Goal: Transaction & Acquisition: Purchase product/service

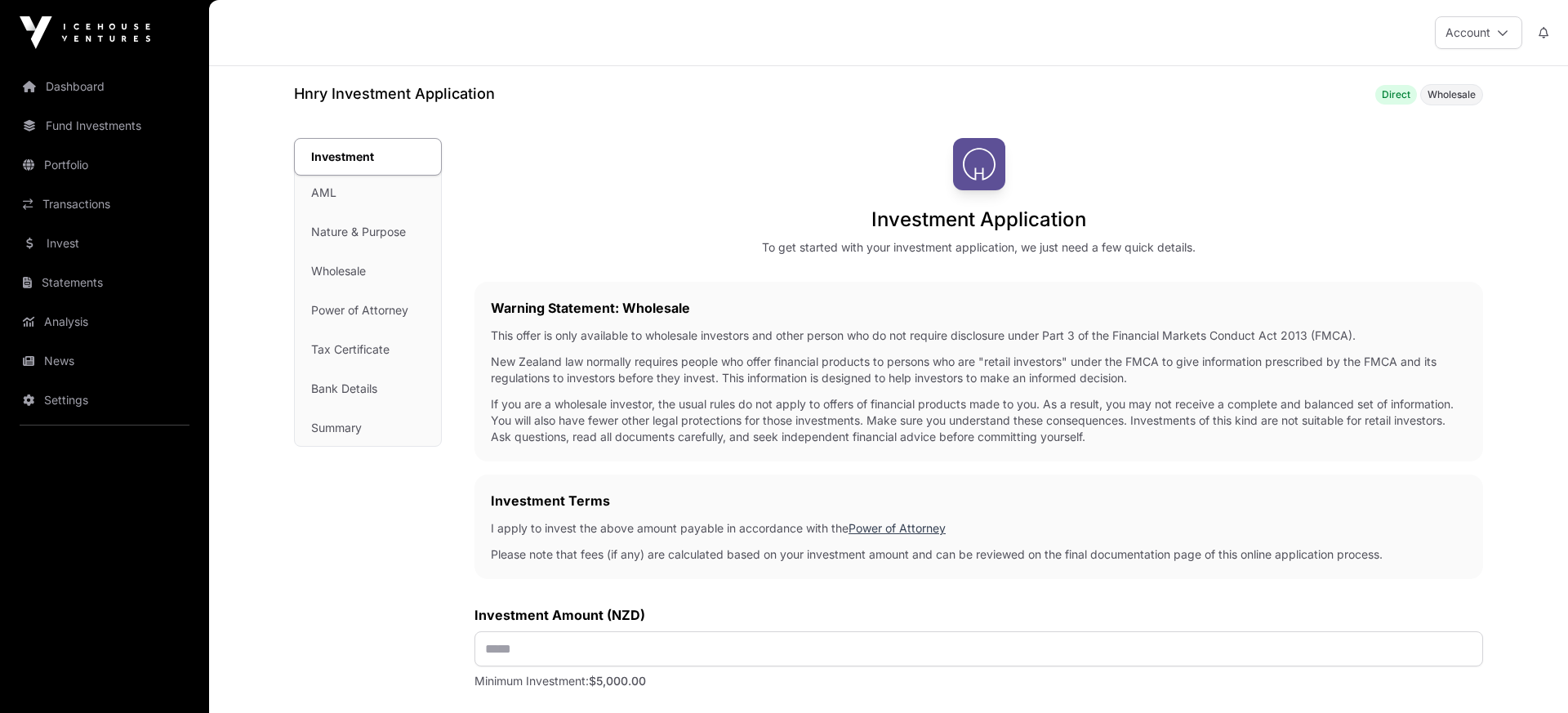
drag, startPoint x: 615, startPoint y: 411, endPoint x: 505, endPoint y: 312, distance: 148.0
click at [614, 411] on p "If you are a wholesale investor, the usual rules do not apply to offers of fina…" at bounding box center [979, 421] width 976 height 49
click at [607, 189] on div "Investment Application To get started with your investment application, we just…" at bounding box center [978, 197] width 1009 height 118
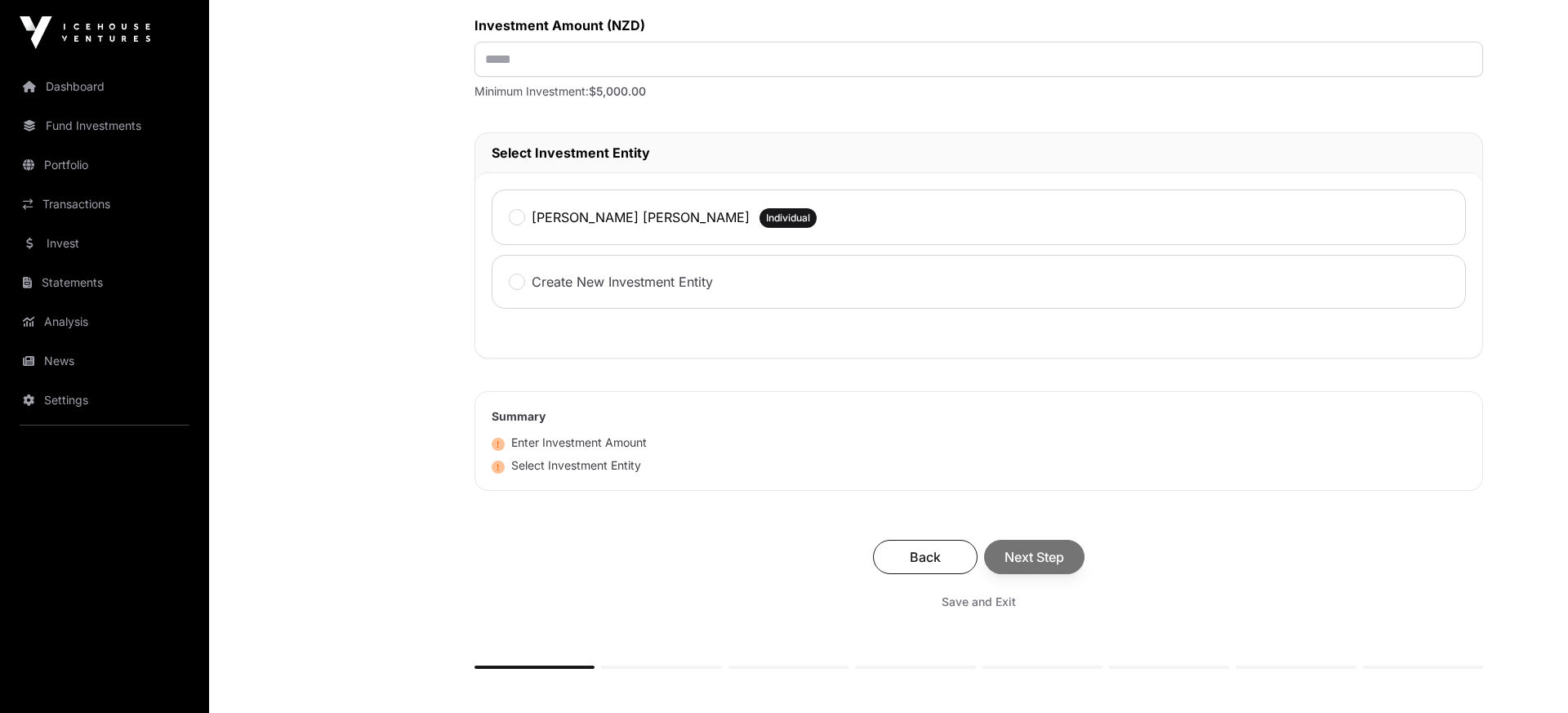
scroll to position [751, 0]
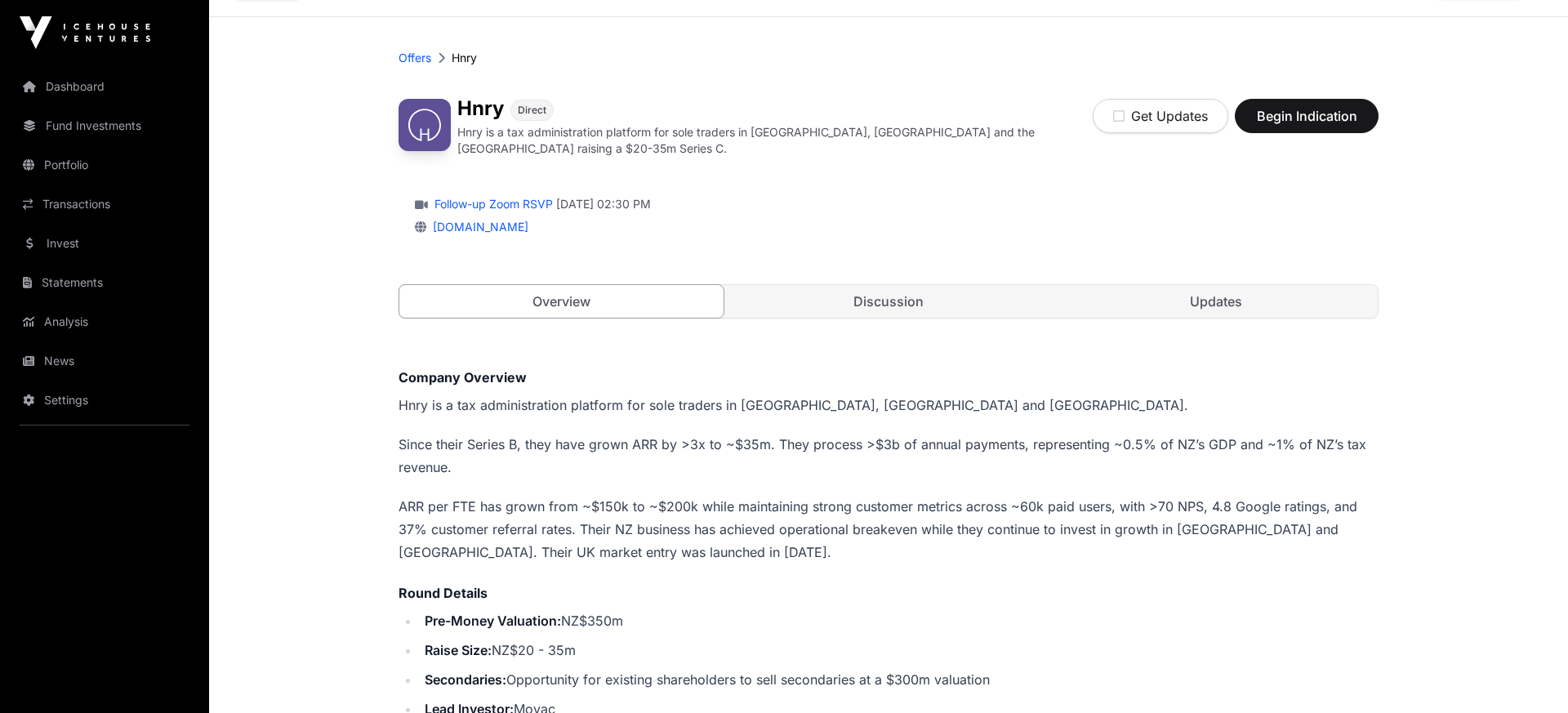
scroll to position [77, 0]
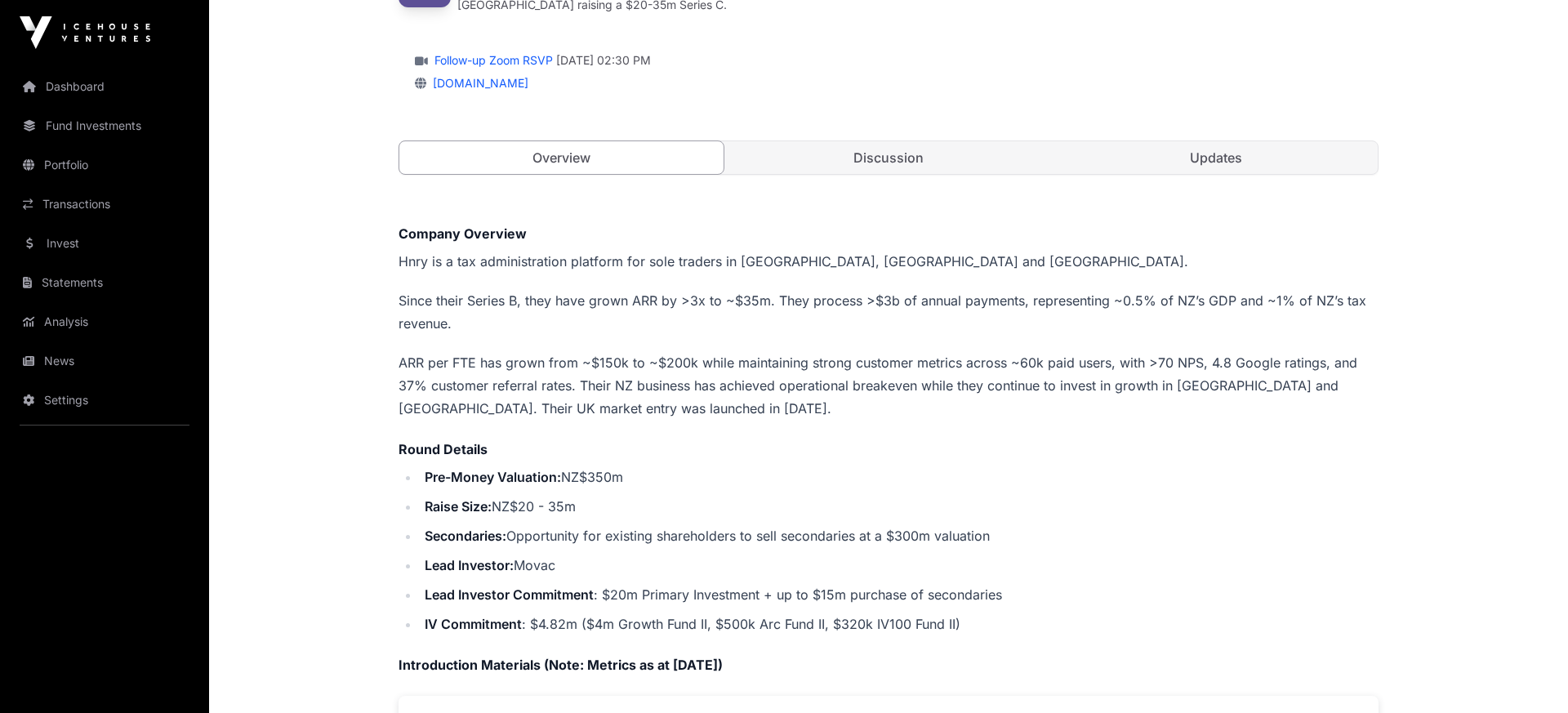
scroll to position [195, 0]
drag, startPoint x: 579, startPoint y: 473, endPoint x: 628, endPoint y: 471, distance: 49.0
click at [628, 471] on li "Pre-Money Valuation: NZ$350m" at bounding box center [899, 474] width 958 height 23
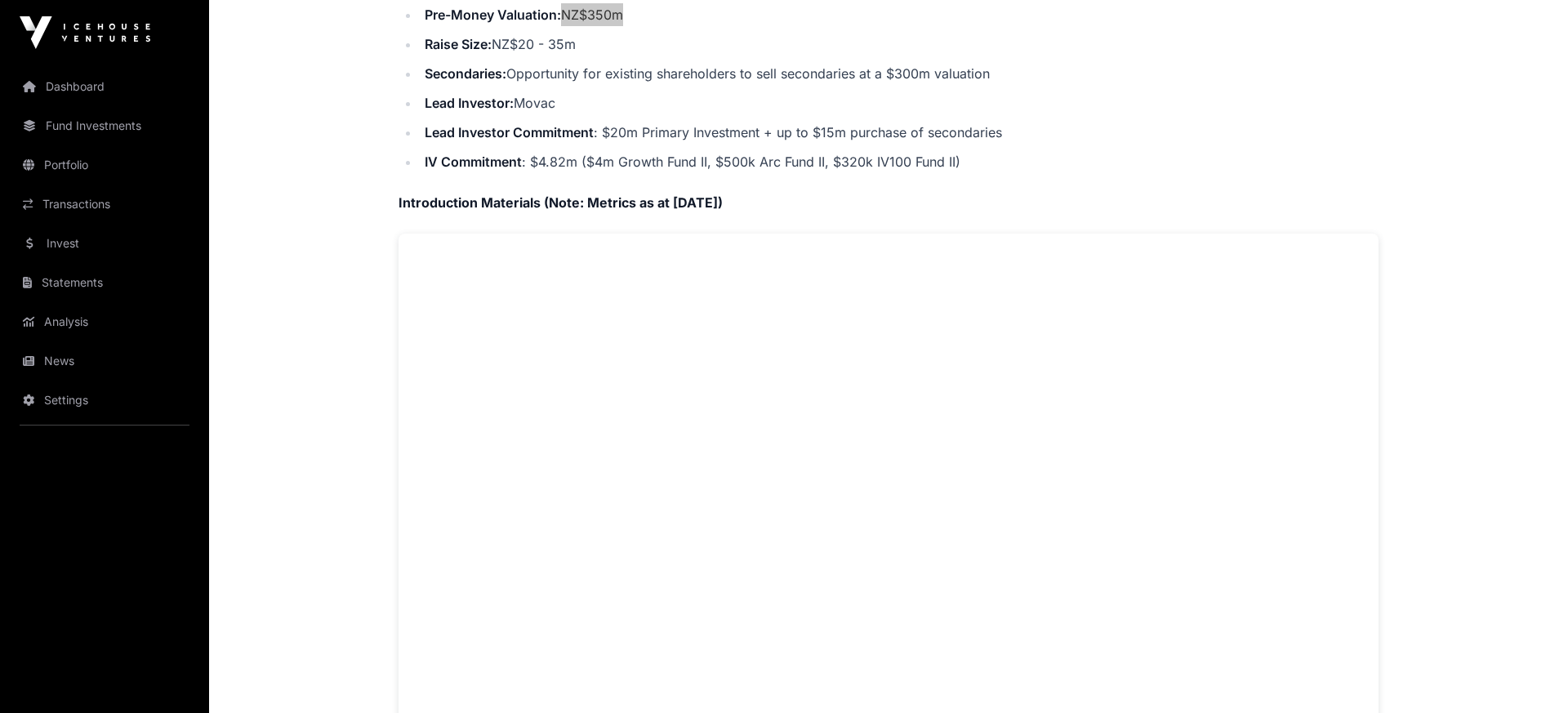
scroll to position [846, 0]
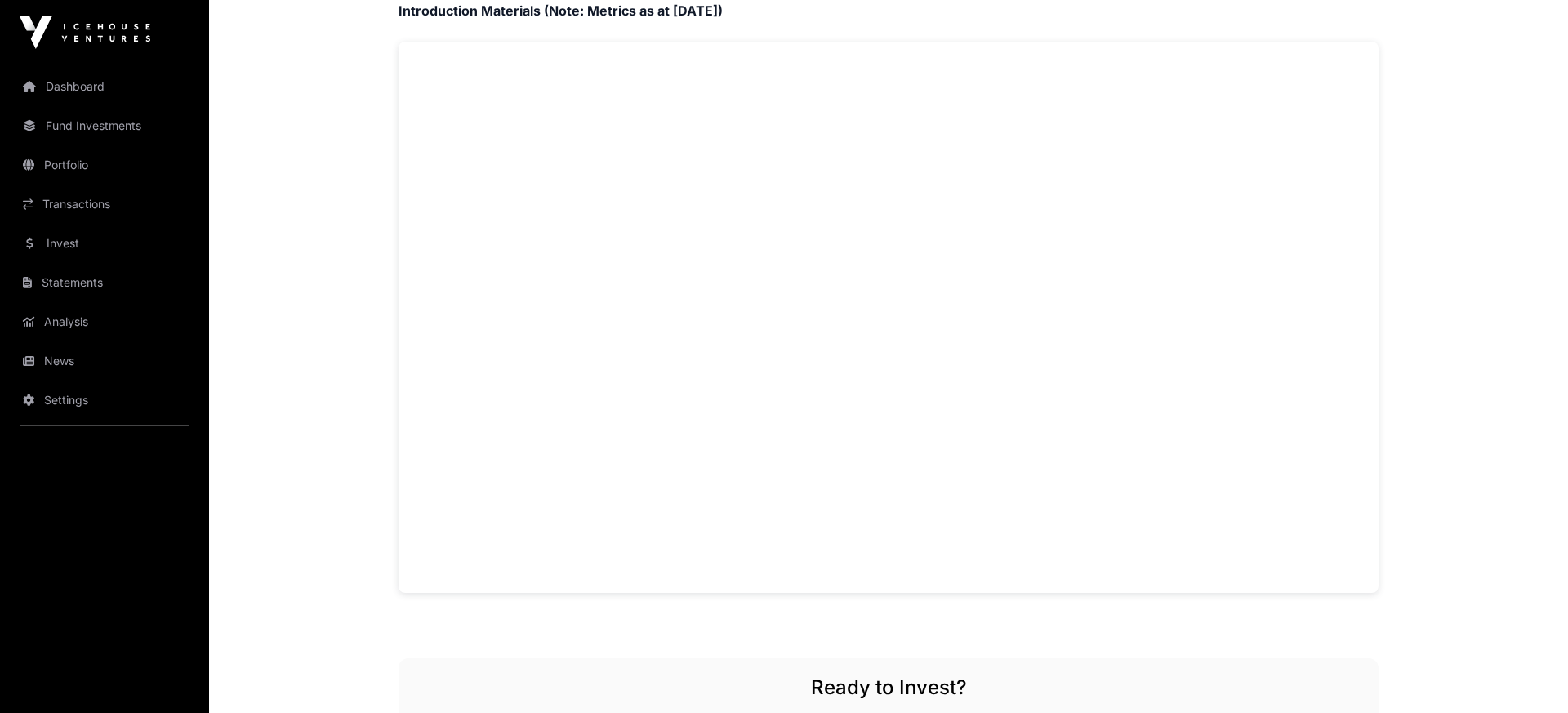
click at [1466, 289] on main "Offers Hnry Hnry Direct Hnry is a tax administration platform for sole traders …" at bounding box center [888, 298] width 1359 height 2158
